Goal: Task Accomplishment & Management: Manage account settings

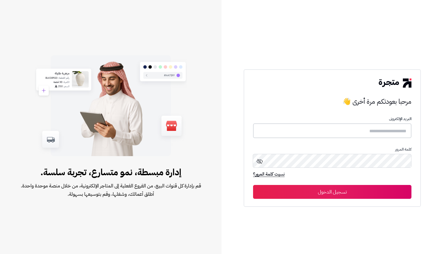
type input "**********"
click at [386, 186] on button "تسجيل الدخول" at bounding box center [332, 191] width 158 height 14
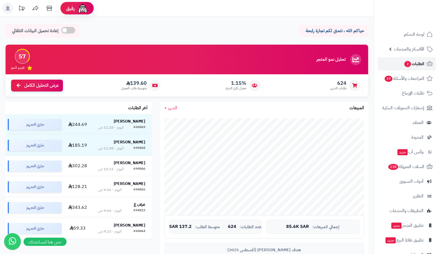
click at [403, 67] on span "الطلبات 2" at bounding box center [413, 64] width 20 height 8
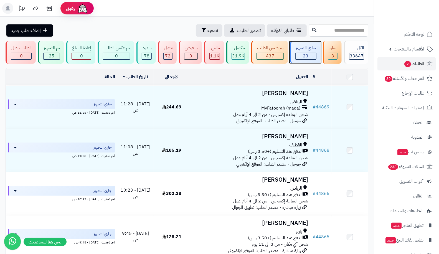
click at [303, 56] on div "23" at bounding box center [305, 56] width 20 height 6
click at [410, 58] on link "الطلبات 2" at bounding box center [406, 63] width 58 height 13
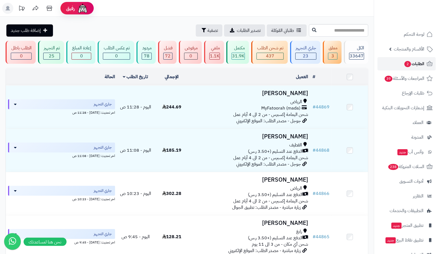
click at [405, 63] on span "2" at bounding box center [407, 64] width 7 height 6
